Goal: Information Seeking & Learning: Learn about a topic

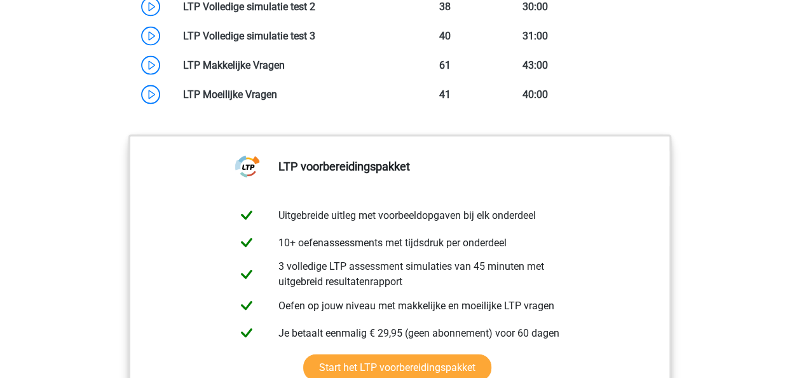
scroll to position [1197, 0]
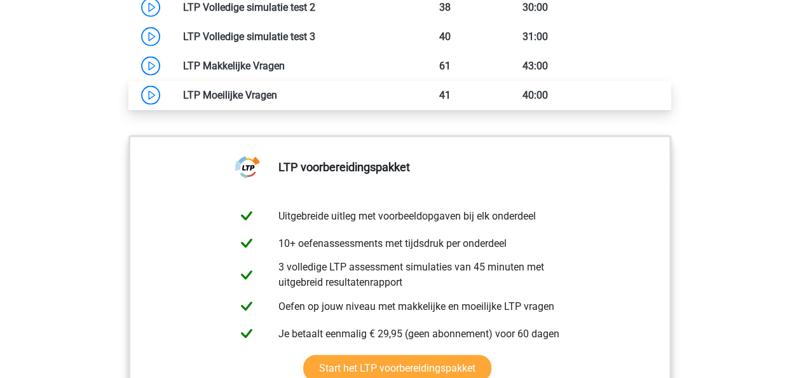
click at [277, 100] on link at bounding box center [277, 94] width 0 height 12
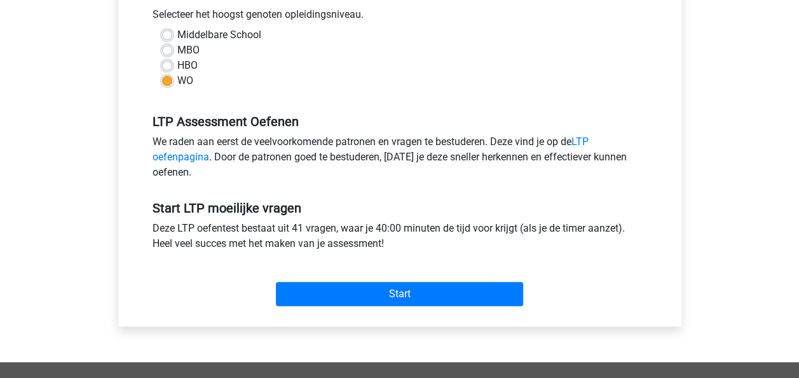
scroll to position [329, 0]
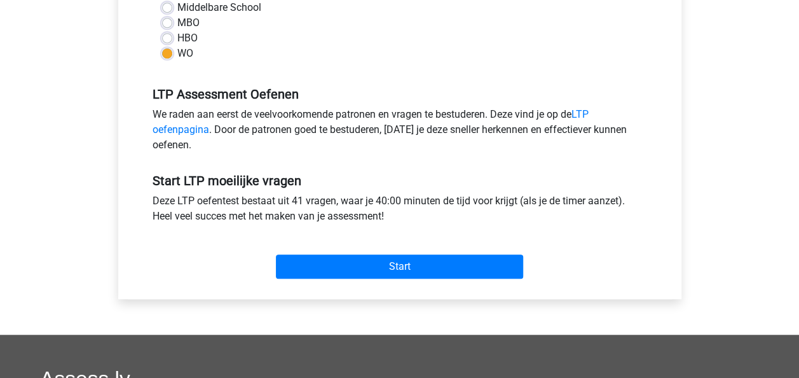
drag, startPoint x: 88, startPoint y: 311, endPoint x: 81, endPoint y: 272, distance: 39.3
click at [81, 272] on div "Kies premium test jansio@hotmail.com" at bounding box center [399, 171] width 799 height 1000
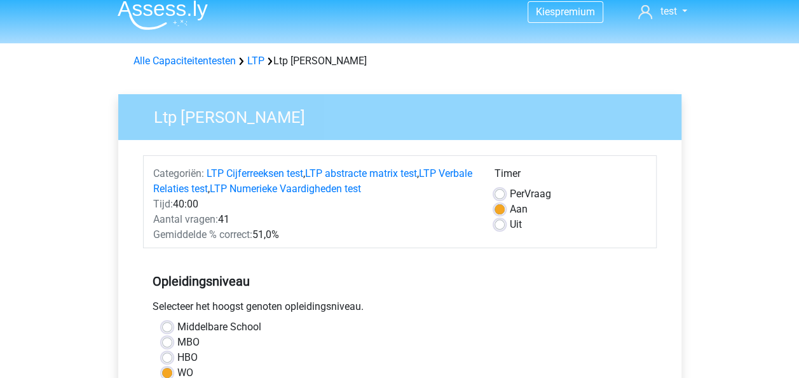
scroll to position [0, 0]
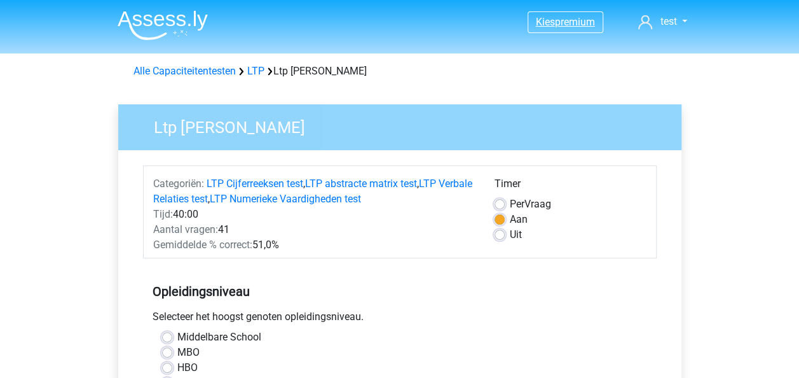
click at [551, 27] on span "Kies" at bounding box center [545, 22] width 19 height 12
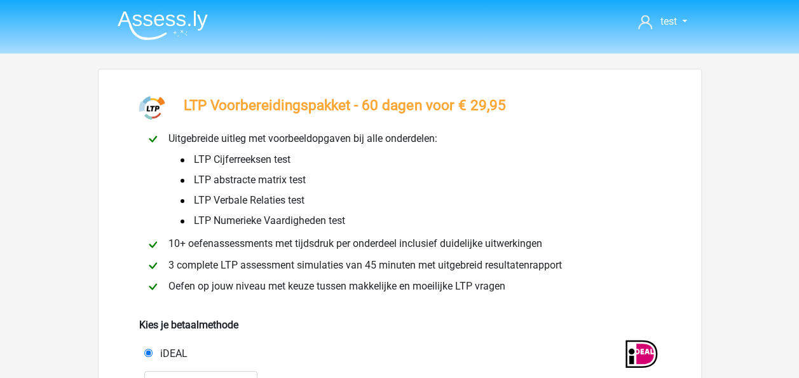
click at [162, 20] on img at bounding box center [163, 25] width 90 height 30
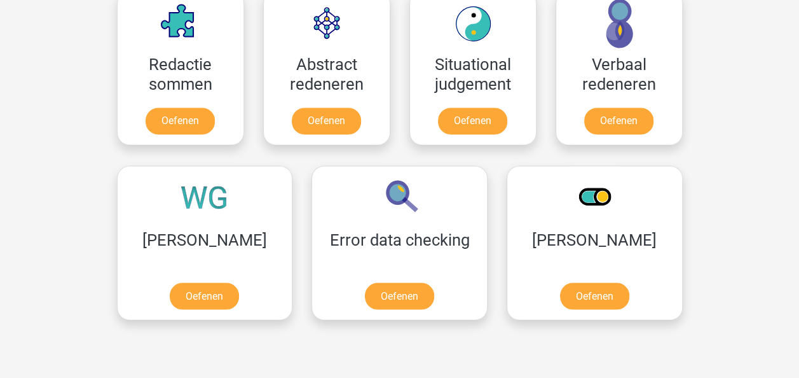
scroll to position [955, 0]
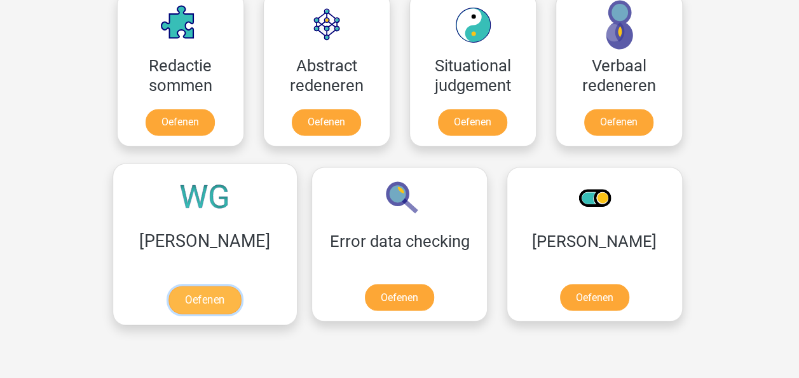
click at [169, 295] on link "Oefenen" at bounding box center [205, 300] width 72 height 28
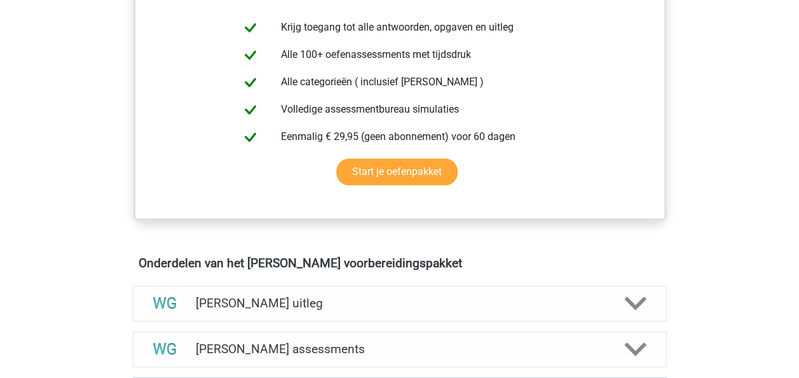
scroll to position [507, 0]
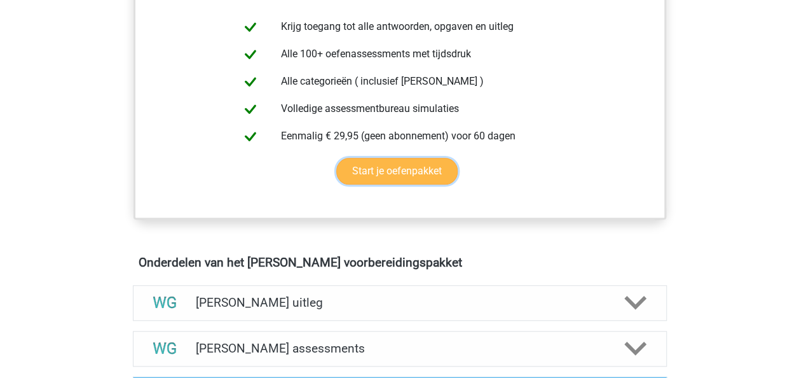
click at [385, 163] on link "Start je oefenpakket" at bounding box center [396, 171] width 121 height 27
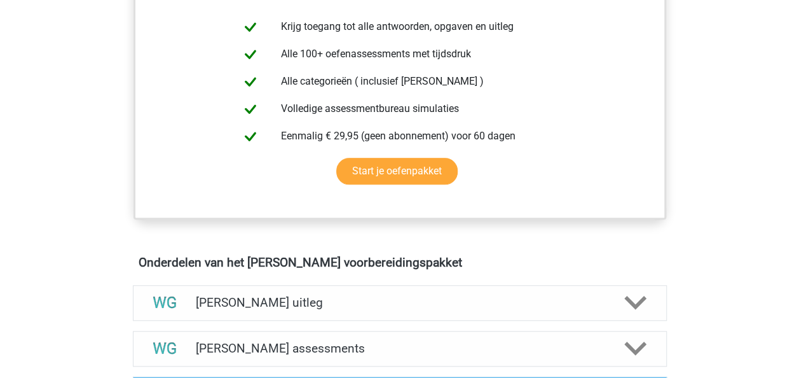
scroll to position [0, 0]
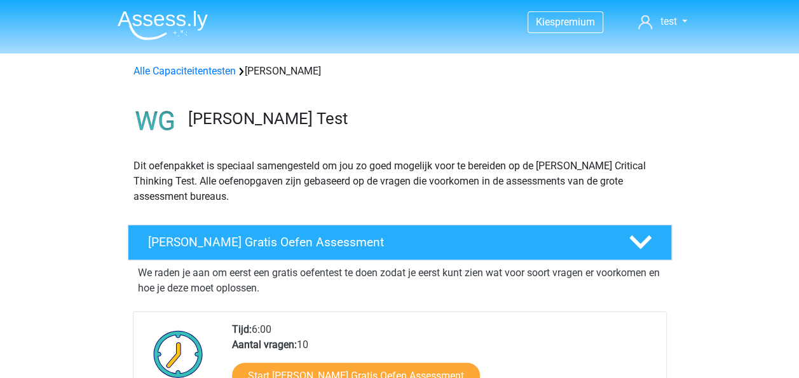
click at [170, 18] on img at bounding box center [163, 25] width 90 height 30
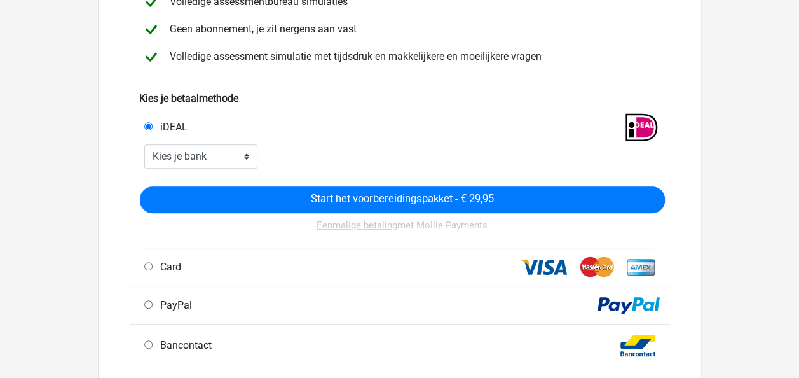
scroll to position [233, 0]
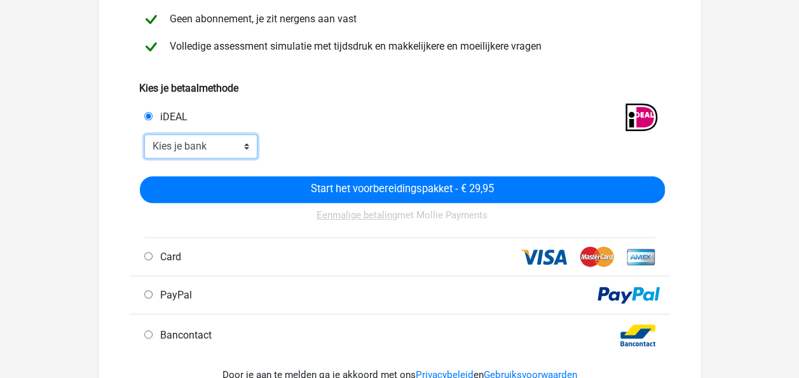
click at [235, 144] on select "Kies je bank ABN AMRO ING Rabobank ASN Bank bunq Knab N26 NN Regiobank Revolut …" at bounding box center [201, 146] width 114 height 24
select select "ideal_[SWIFT_CODE]"
click at [144, 134] on select "Kies je bank ABN AMRO ING Rabobank ASN Bank bunq Knab N26 NN Regiobank Revolut …" at bounding box center [201, 146] width 114 height 24
click at [253, 203] on div "Eenmalige betaling met Mollie Payments" at bounding box center [402, 220] width 525 height 35
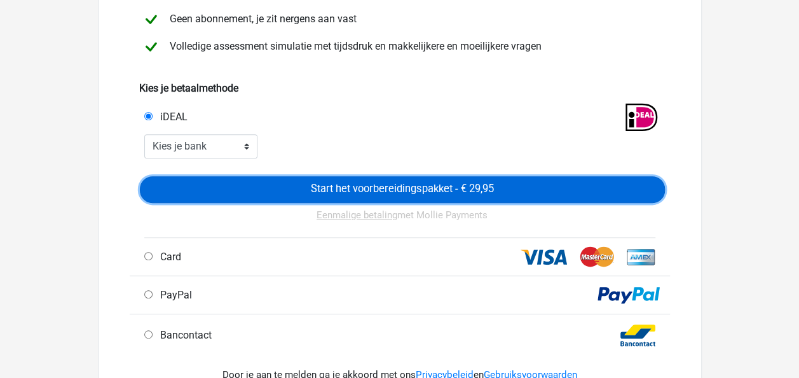
click at [279, 191] on input "Start het voorbereidingspakket - € 29,95" at bounding box center [402, 189] width 525 height 27
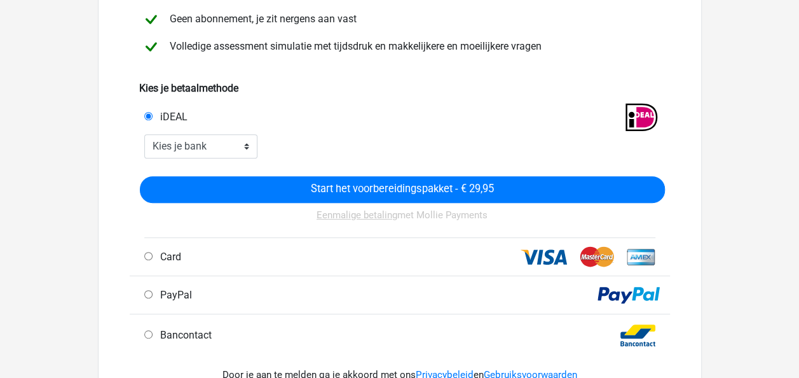
scroll to position [0, 0]
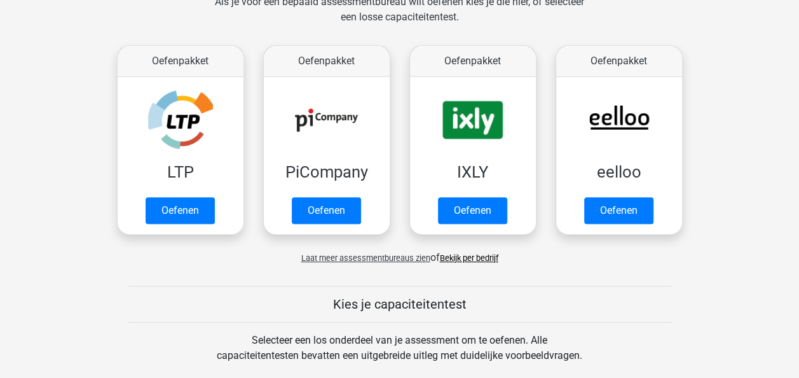
scroll to position [212, 0]
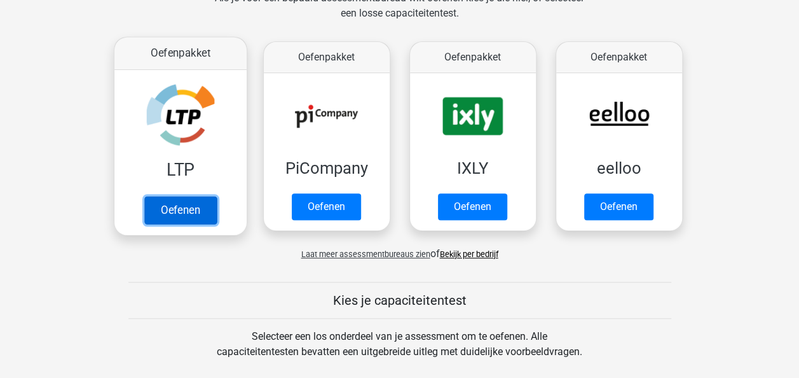
click at [184, 204] on link "Oefenen" at bounding box center [180, 210] width 72 height 28
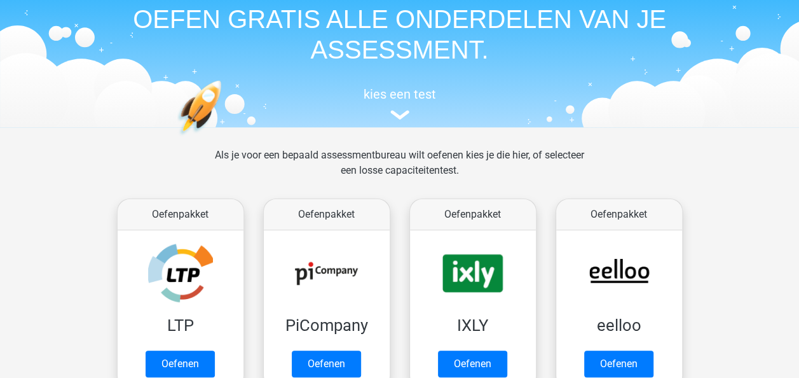
scroll to position [0, 0]
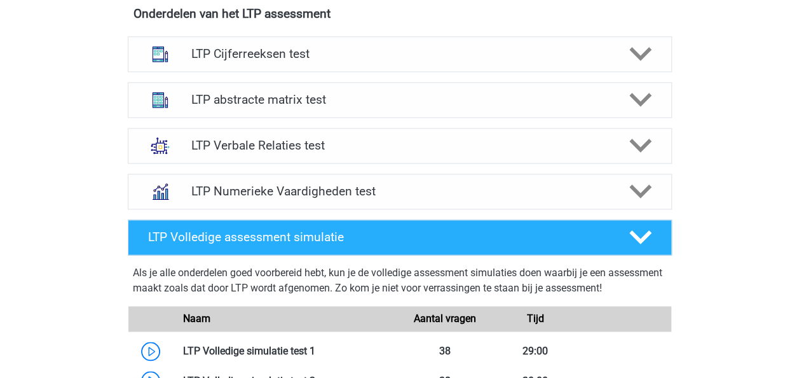
scroll to position [824, 0]
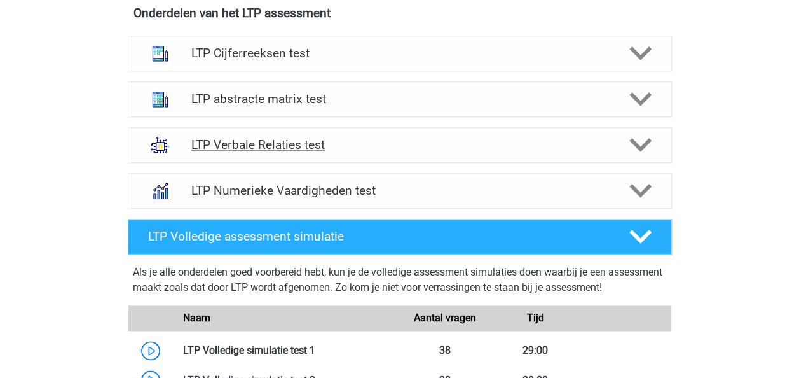
click at [341, 142] on h4 "LTP Verbale Relaties test" at bounding box center [399, 144] width 417 height 15
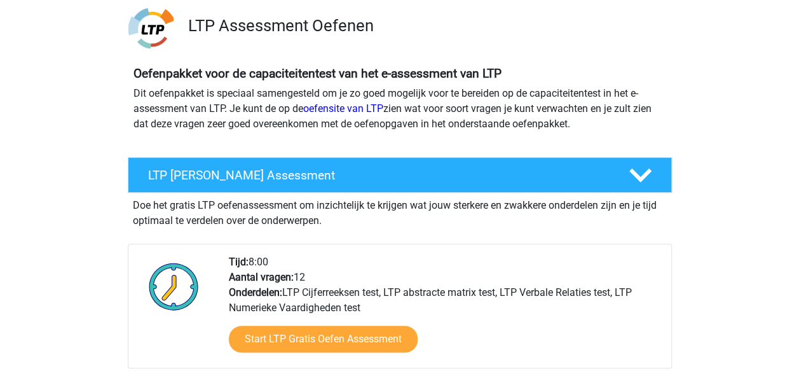
scroll to position [0, 0]
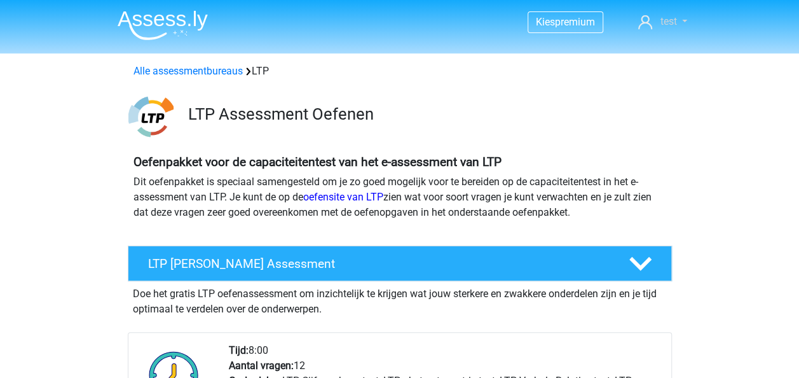
click at [678, 21] on link "test" at bounding box center [662, 21] width 59 height 15
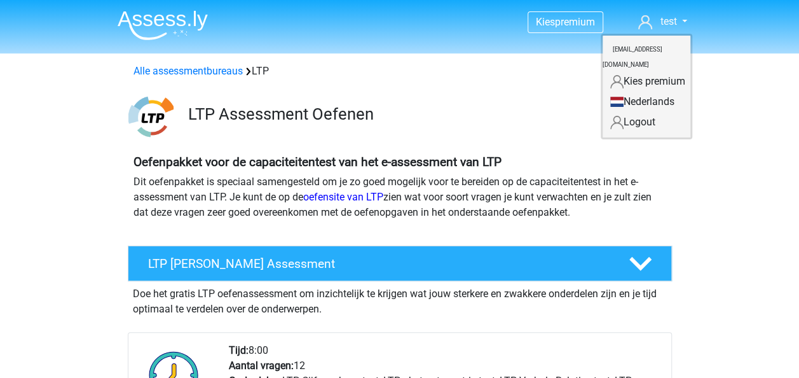
click at [658, 92] on link "Nederlands" at bounding box center [647, 102] width 88 height 20
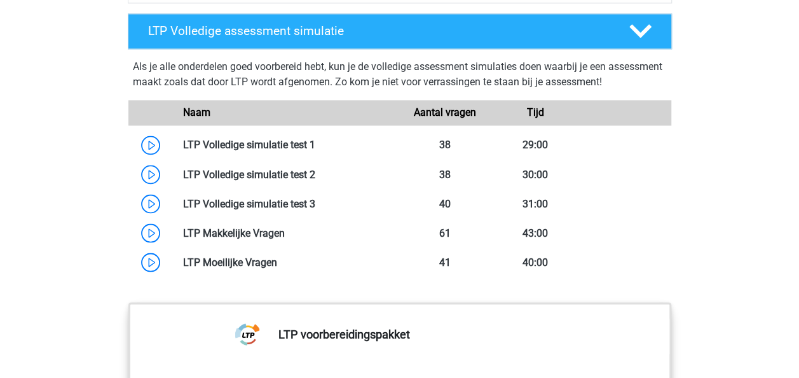
scroll to position [1029, 0]
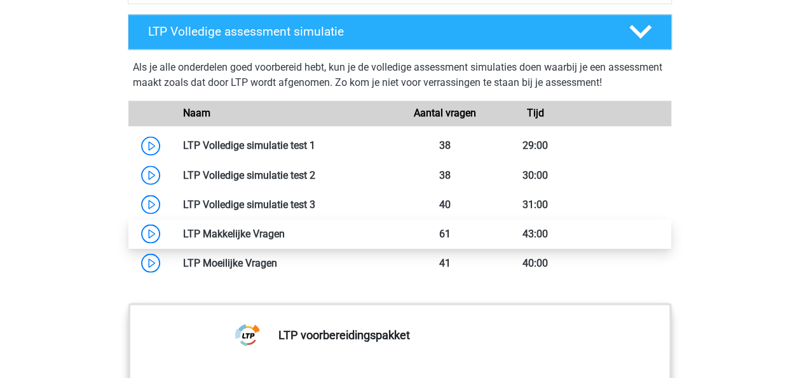
click at [285, 230] on link at bounding box center [285, 233] width 0 height 12
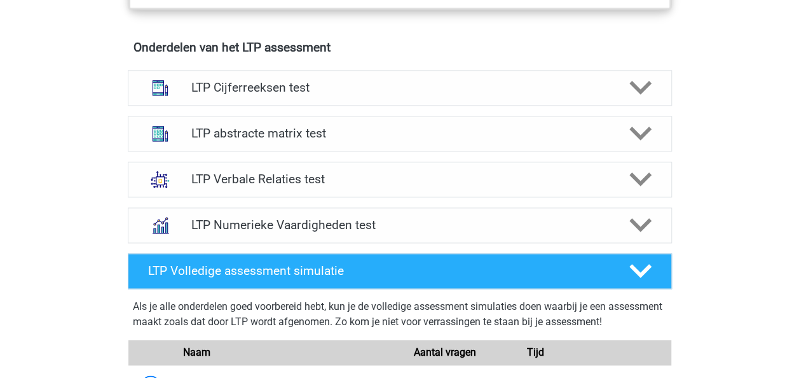
scroll to position [789, 0]
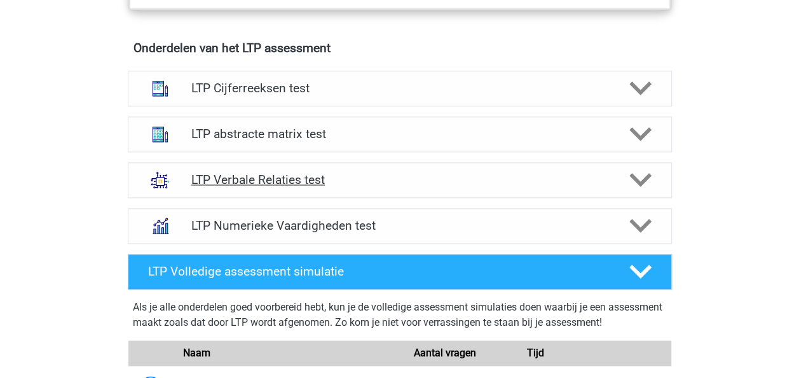
click at [240, 168] on div "LTP Verbale Relaties test" at bounding box center [400, 180] width 544 height 36
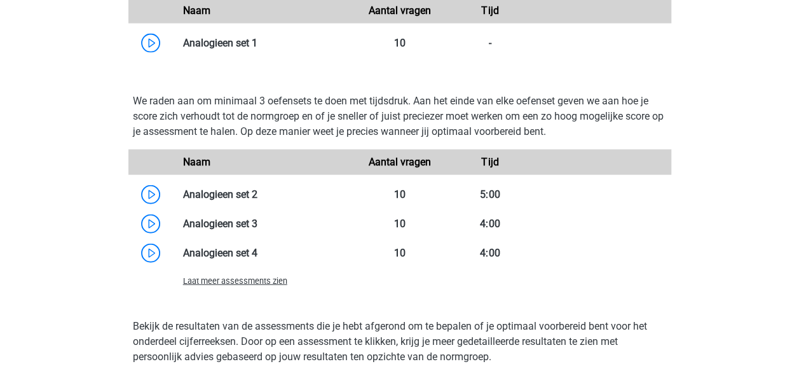
scroll to position [1439, 0]
click at [217, 278] on span "Laat meer assessments zien" at bounding box center [235, 282] width 104 height 10
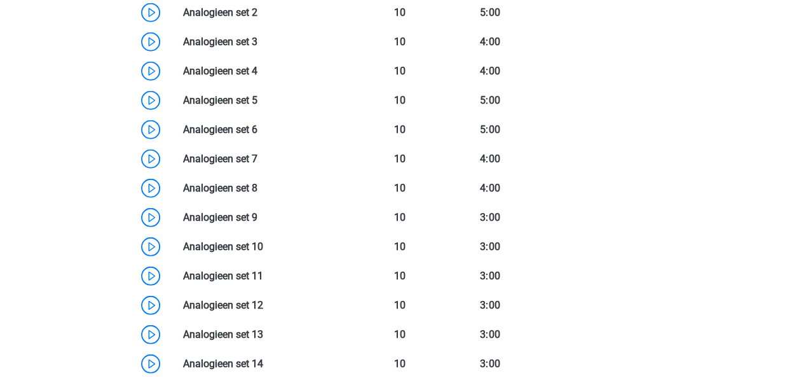
scroll to position [1622, 0]
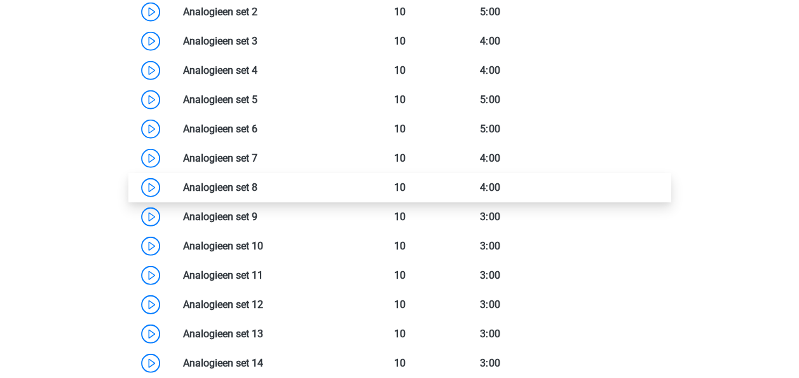
click at [258, 184] on link at bounding box center [258, 187] width 0 height 12
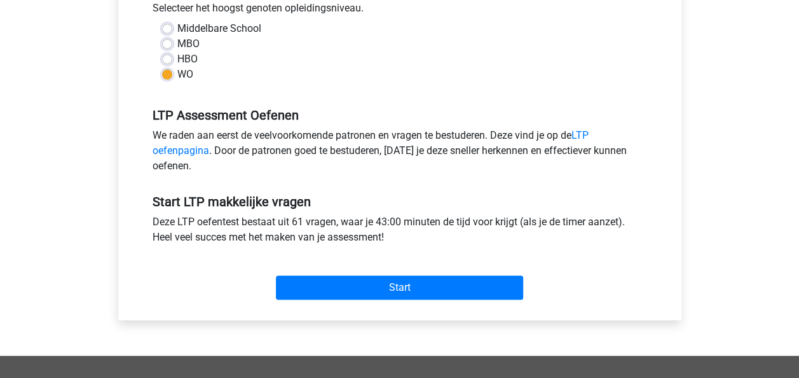
scroll to position [309, 0]
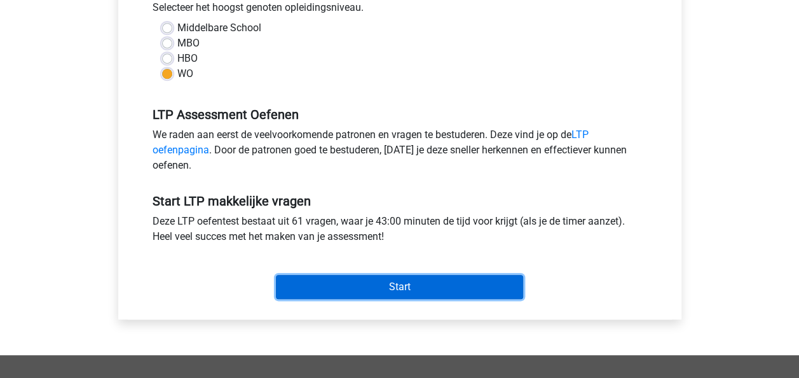
click at [391, 283] on input "Start" at bounding box center [399, 287] width 247 height 24
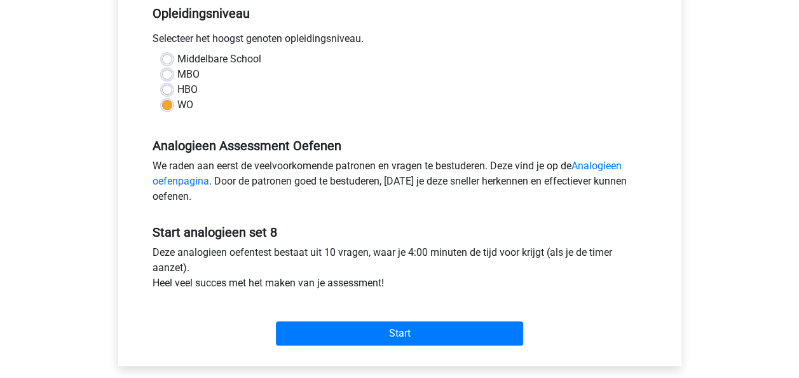
scroll to position [269, 0]
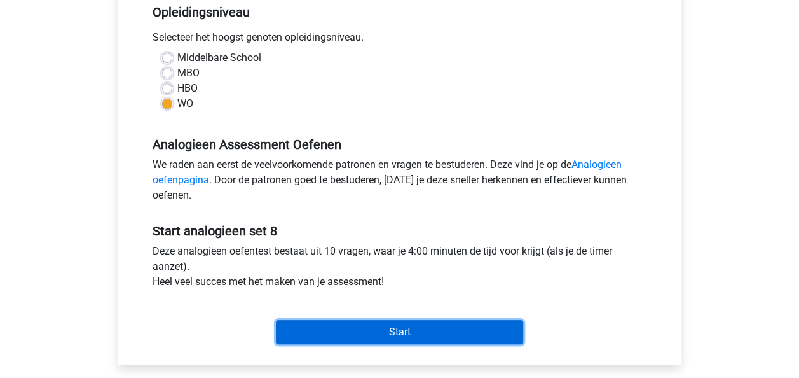
click at [370, 329] on input "Start" at bounding box center [399, 332] width 247 height 24
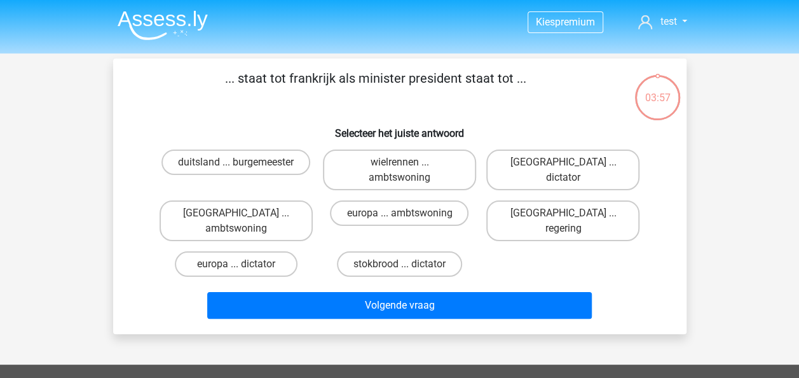
click at [146, 282] on div "Volgende vraag" at bounding box center [400, 303] width 533 height 42
click at [568, 205] on label "parijs ... regering" at bounding box center [562, 220] width 153 height 41
click at [568, 213] on input "parijs ... regering" at bounding box center [567, 217] width 8 height 8
radio input "true"
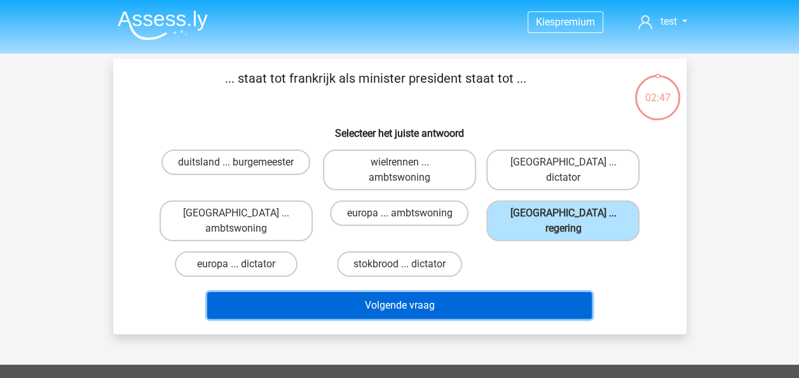
click at [411, 292] on button "Volgende vraag" at bounding box center [399, 305] width 385 height 27
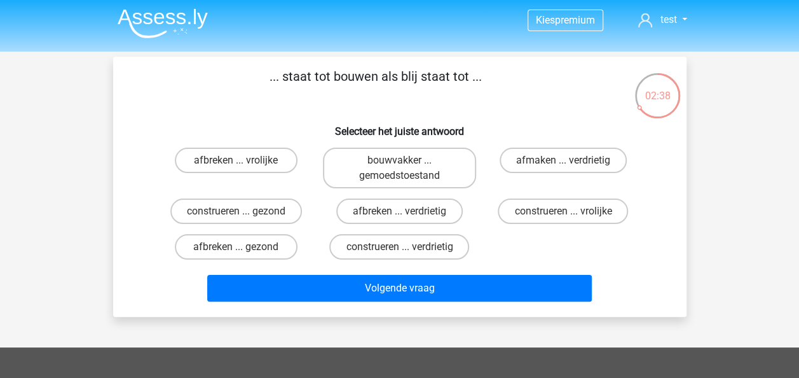
scroll to position [4, 0]
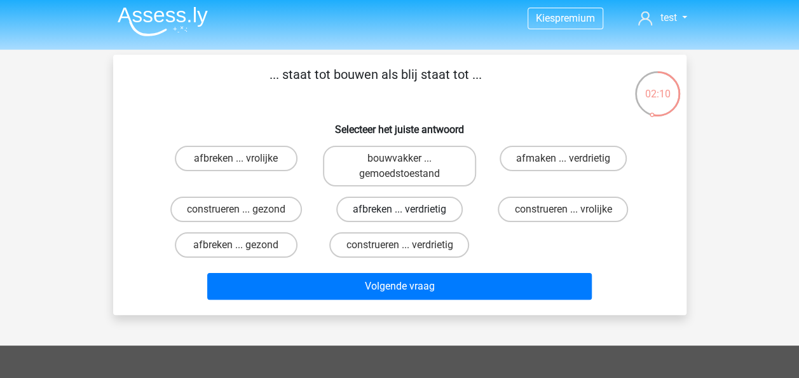
click at [431, 209] on label "afbreken ... verdrietig" at bounding box center [399, 209] width 127 height 25
click at [408, 209] on input "afbreken ... verdrietig" at bounding box center [403, 213] width 8 height 8
radio input "true"
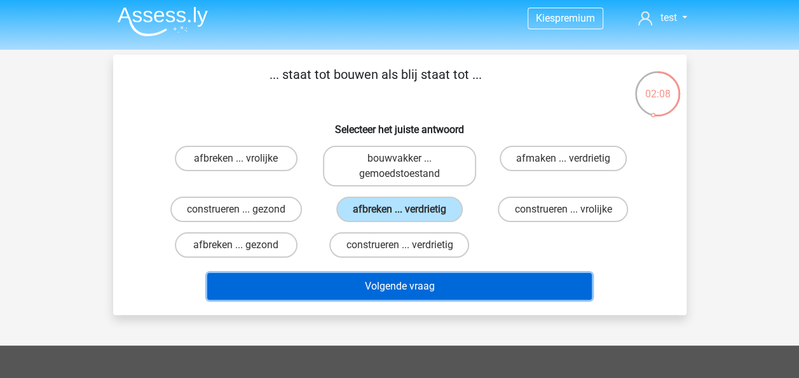
click at [410, 287] on button "Volgende vraag" at bounding box center [399, 286] width 385 height 27
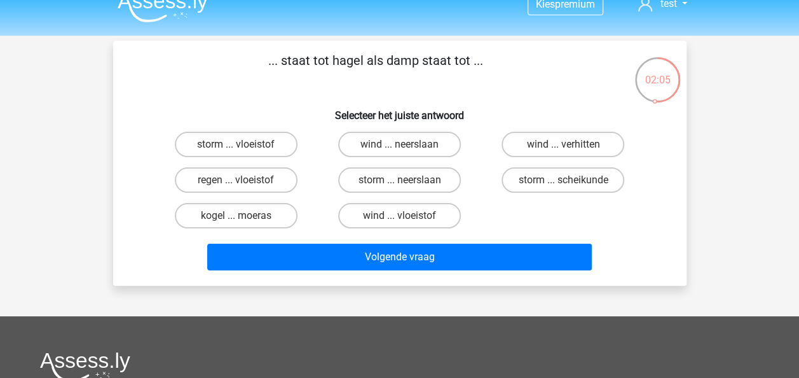
scroll to position [17, 0]
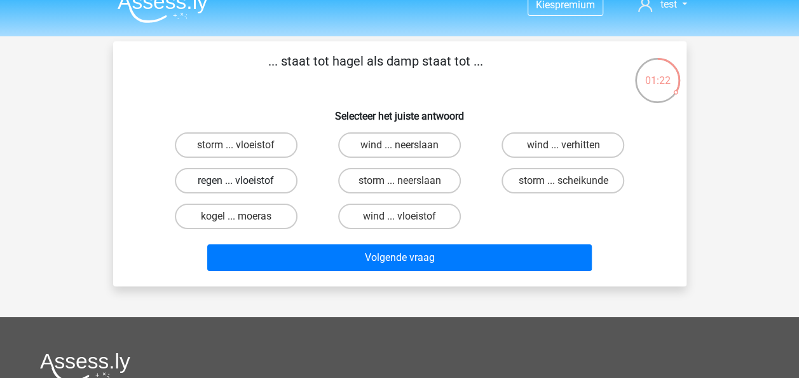
click at [212, 187] on label "regen ... vloeistof" at bounding box center [236, 180] width 123 height 25
click at [236, 187] on input "regen ... vloeistof" at bounding box center [240, 185] width 8 height 8
radio input "true"
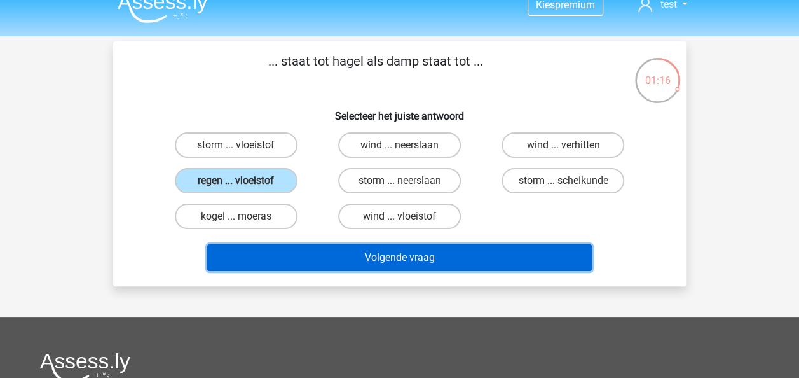
click at [335, 252] on button "Volgende vraag" at bounding box center [399, 257] width 385 height 27
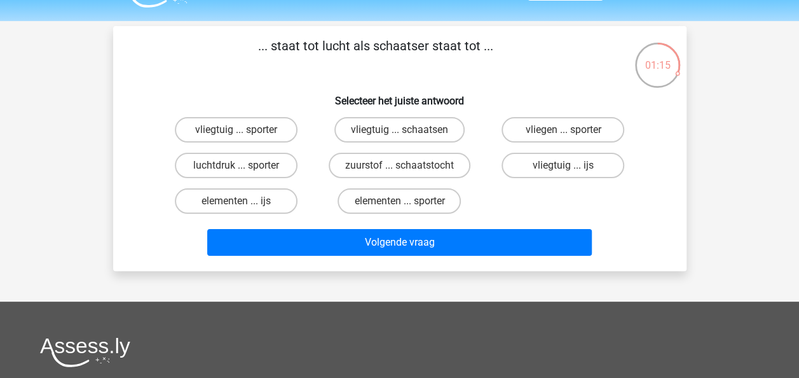
scroll to position [27, 0]
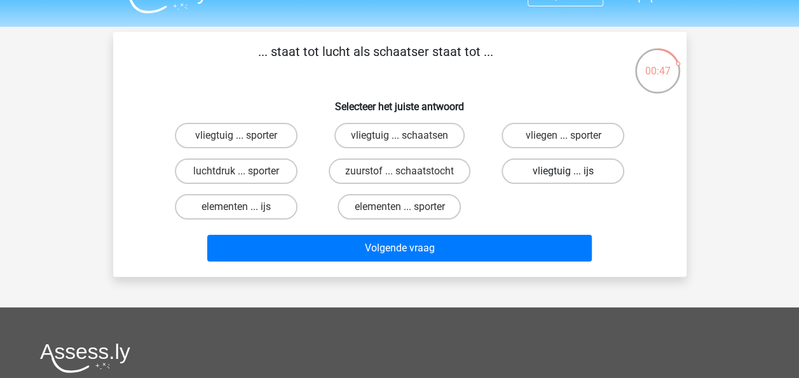
click at [562, 174] on label "vliegtuig ... ijs" at bounding box center [563, 170] width 123 height 25
click at [563, 174] on input "vliegtuig ... ijs" at bounding box center [567, 175] width 8 height 8
radio input "true"
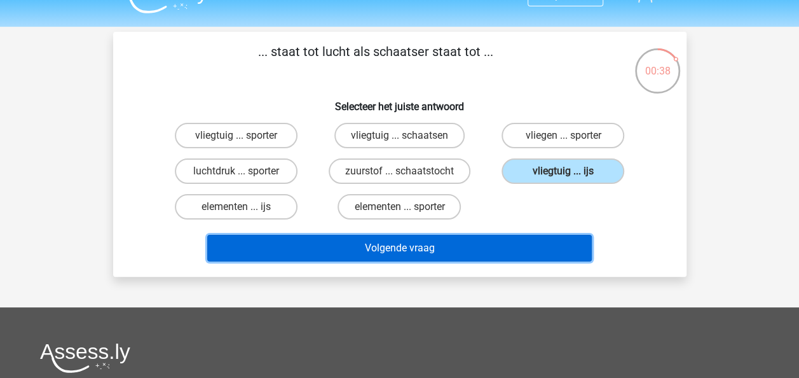
click at [461, 242] on button "Volgende vraag" at bounding box center [399, 248] width 385 height 27
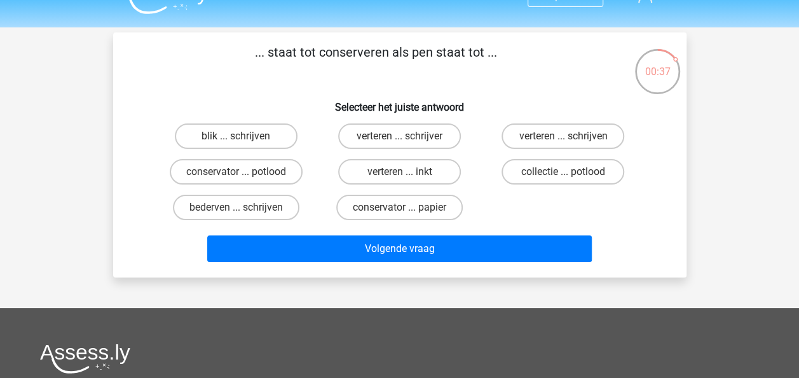
scroll to position [25, 0]
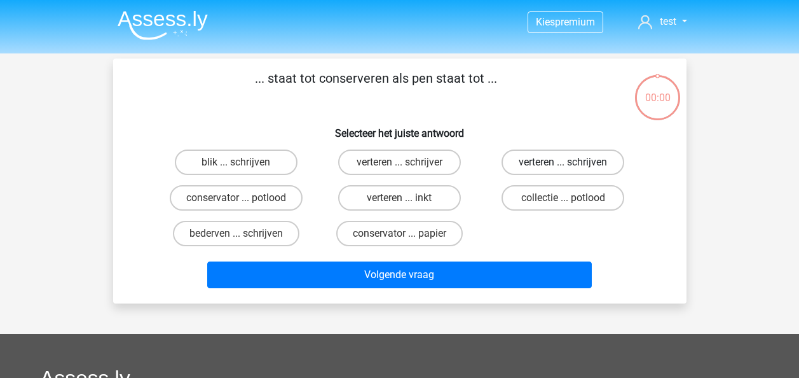
scroll to position [25, 0]
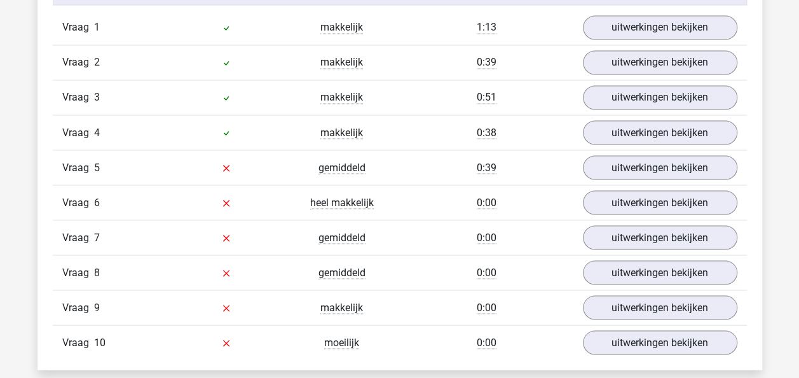
scroll to position [1080, 0]
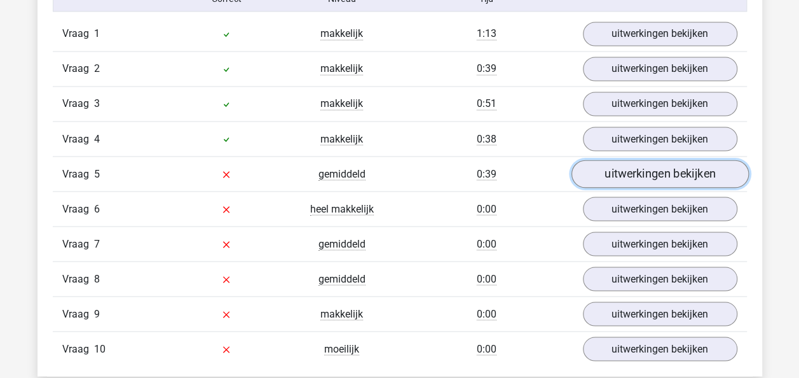
click at [651, 176] on link "uitwerkingen bekijken" at bounding box center [659, 174] width 177 height 28
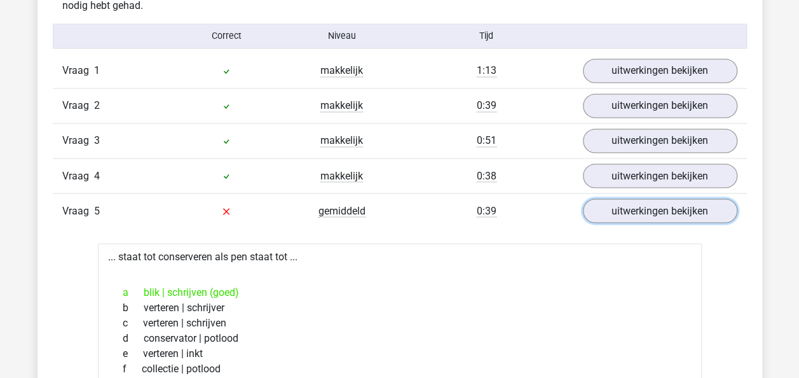
scroll to position [1042, 0]
click at [661, 217] on link "uitwerkingen bekijken" at bounding box center [659, 212] width 177 height 28
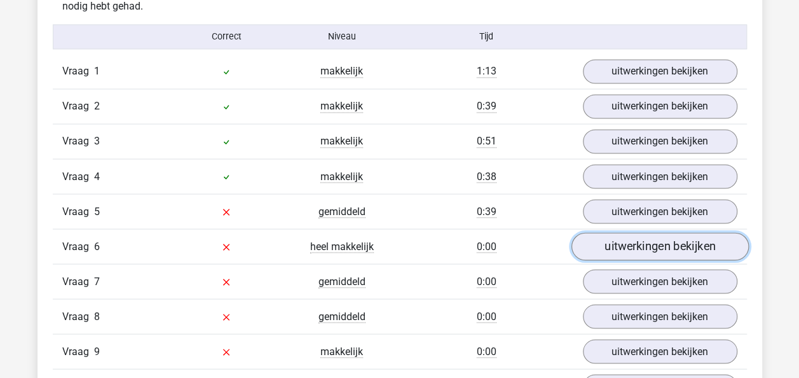
click at [658, 243] on link "uitwerkingen bekijken" at bounding box center [659, 247] width 177 height 28
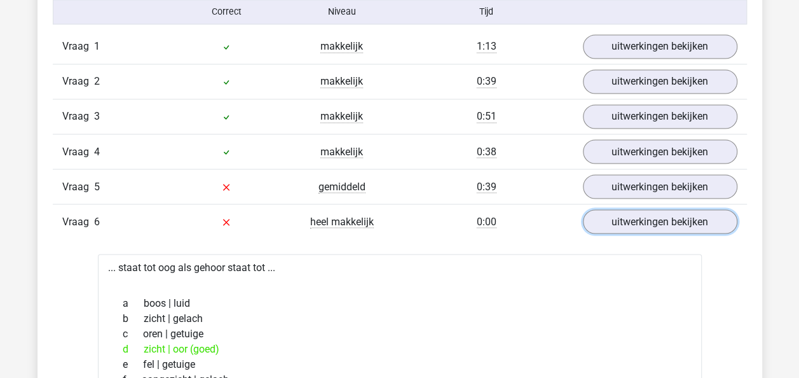
scroll to position [1065, 0]
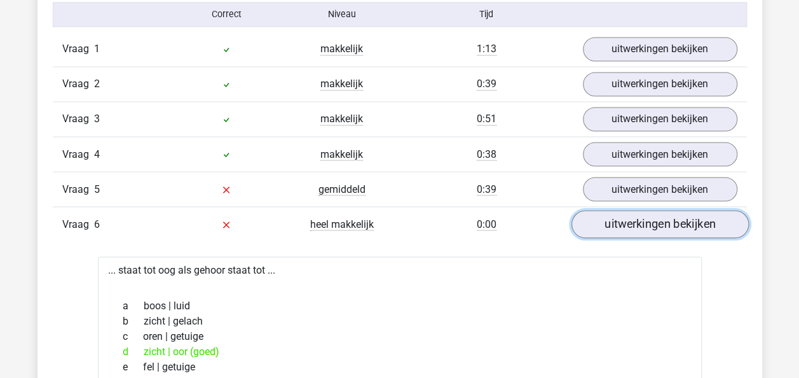
click at [656, 223] on link "uitwerkingen bekijken" at bounding box center [659, 224] width 177 height 28
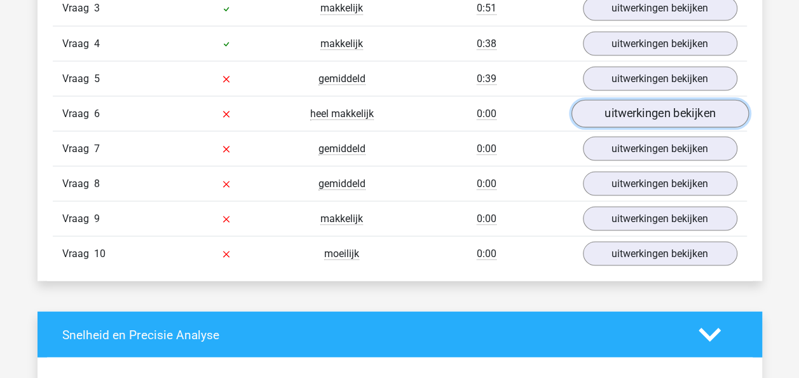
scroll to position [1181, 0]
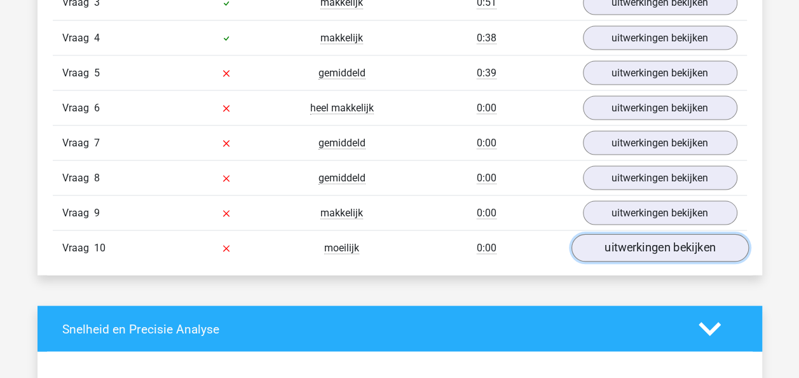
click at [654, 243] on link "uitwerkingen bekijken" at bounding box center [659, 248] width 177 height 28
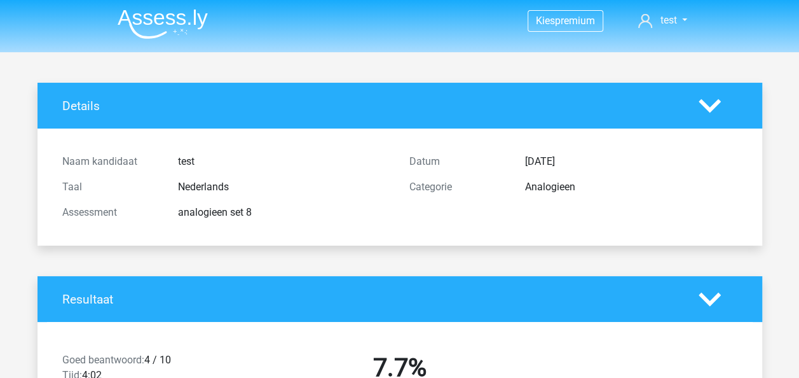
scroll to position [0, 0]
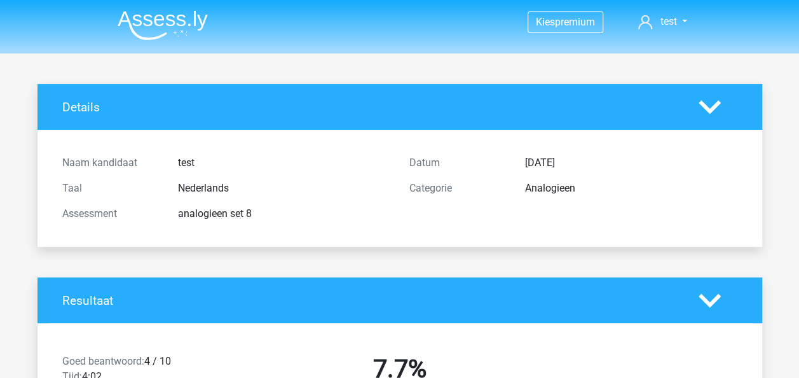
click at [707, 299] on icon at bounding box center [710, 300] width 22 height 22
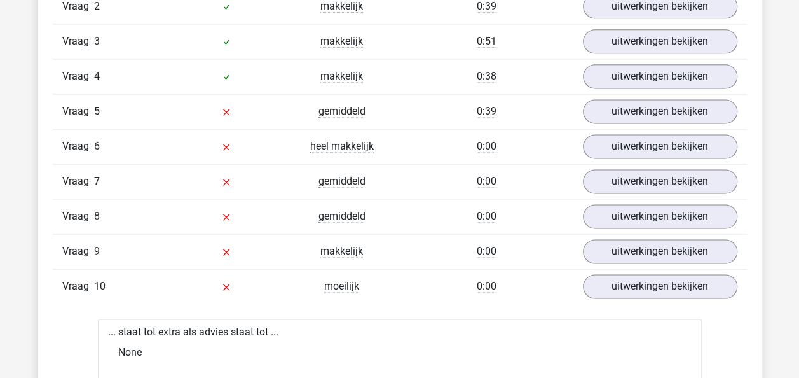
scroll to position [808, 0]
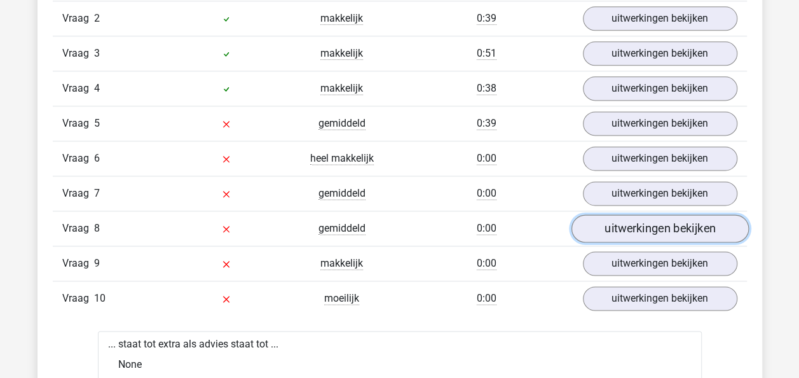
click at [659, 220] on link "uitwerkingen bekijken" at bounding box center [659, 228] width 177 height 28
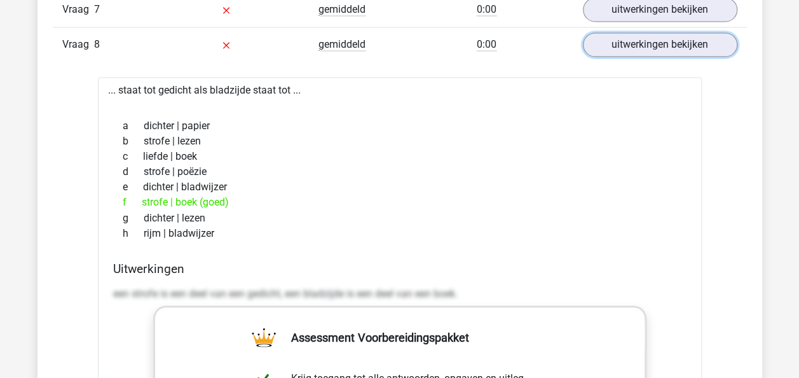
scroll to position [915, 0]
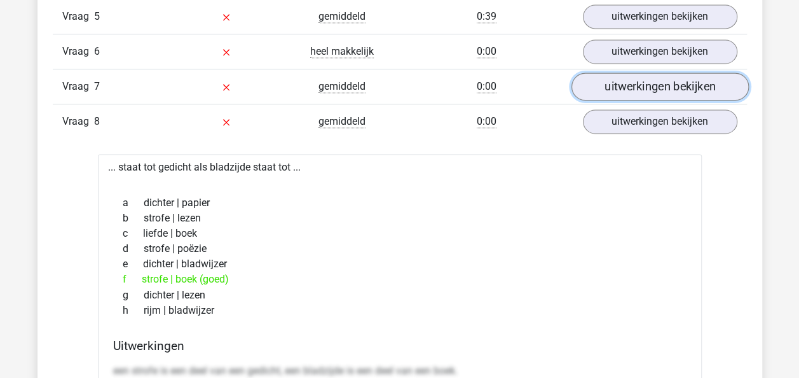
click at [649, 87] on link "uitwerkingen bekijken" at bounding box center [659, 86] width 177 height 28
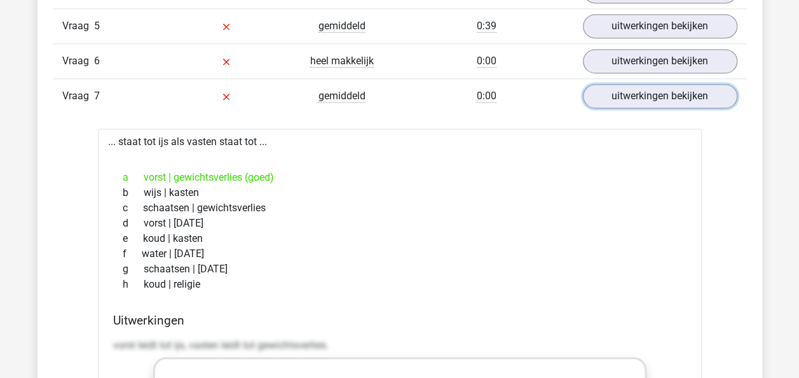
scroll to position [905, 0]
